Goal: Information Seeking & Learning: Check status

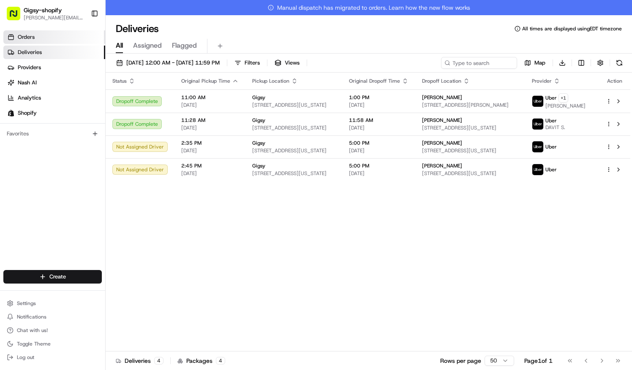
click at [44, 38] on link "Orders" at bounding box center [54, 37] width 102 height 14
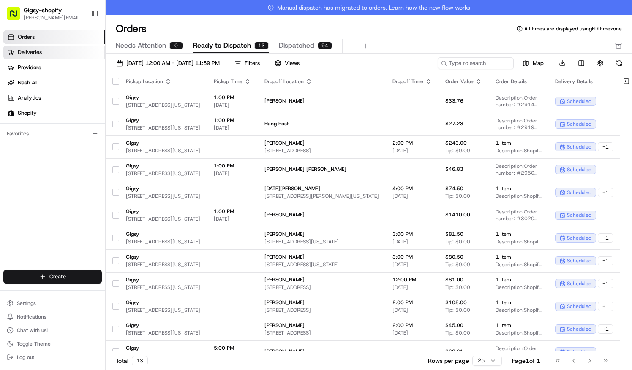
click at [42, 49] on link "Deliveries" at bounding box center [54, 53] width 102 height 14
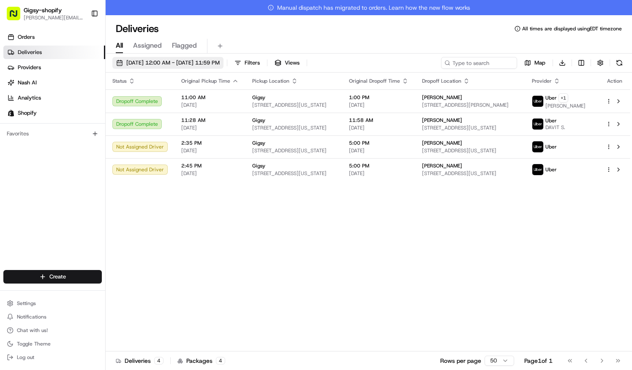
click at [150, 58] on button "[DATE] 12:00 AM - [DATE] 11:59 PM" at bounding box center [167, 63] width 111 height 12
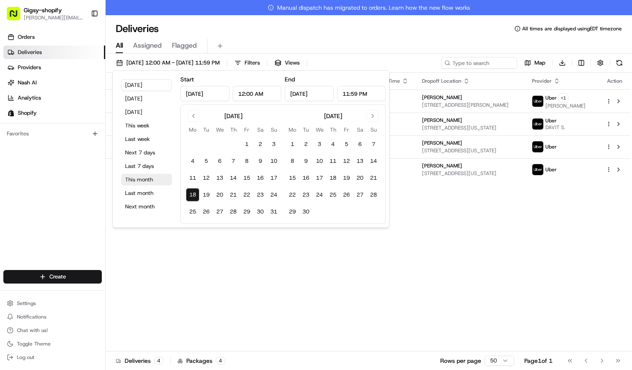
click at [138, 182] on button "This month" at bounding box center [146, 180] width 51 height 12
type input "[DATE]"
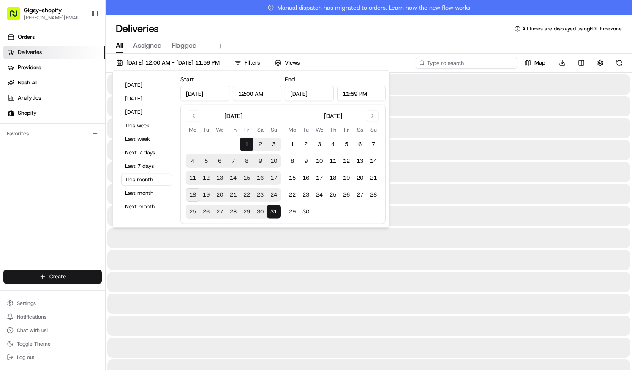
click at [485, 66] on input at bounding box center [466, 63] width 101 height 12
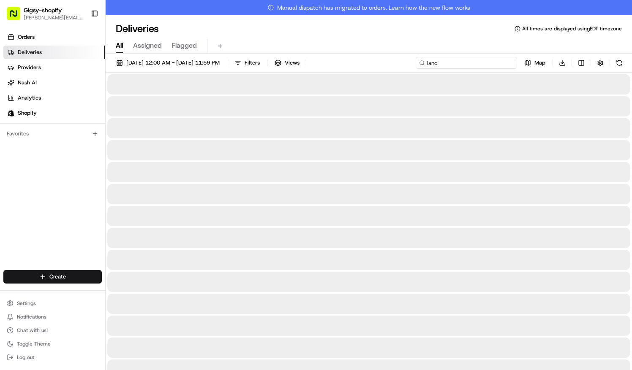
type input "land"
